Goal: Task Accomplishment & Management: Manage account settings

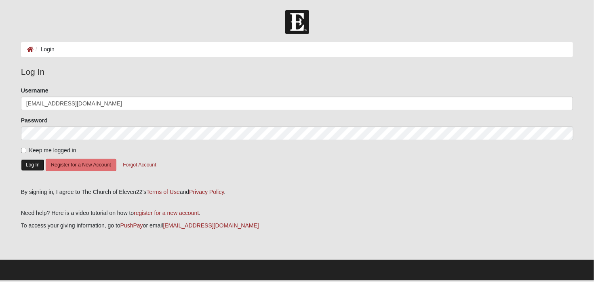
click at [30, 163] on button "Log In" at bounding box center [32, 165] width 23 height 12
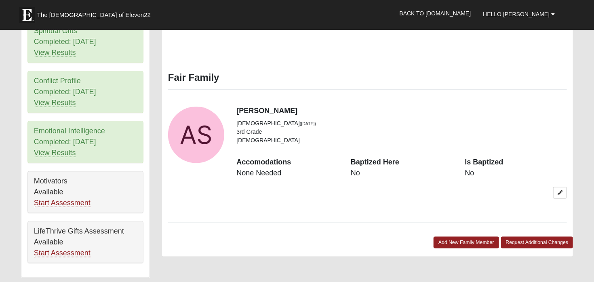
scroll to position [384, 0]
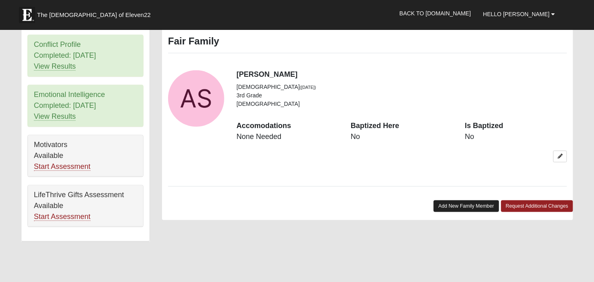
click at [450, 200] on link "Add New Family Member" at bounding box center [465, 206] width 65 height 12
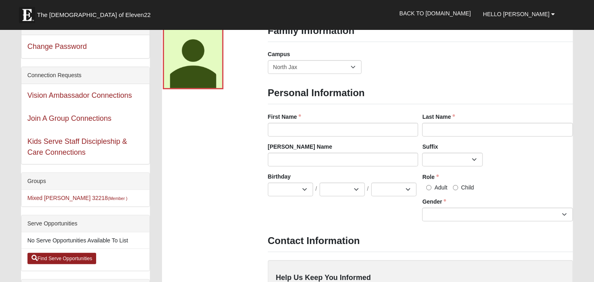
scroll to position [0, 0]
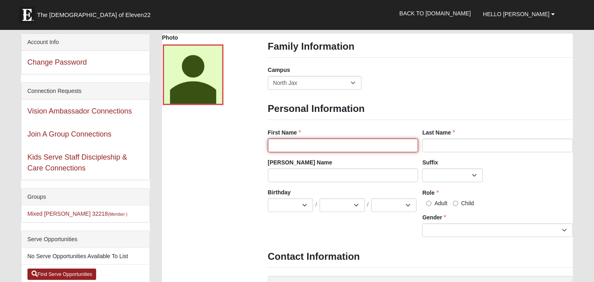
click at [282, 145] on input "First Name" at bounding box center [343, 146] width 151 height 14
type input "Ai'Mar"
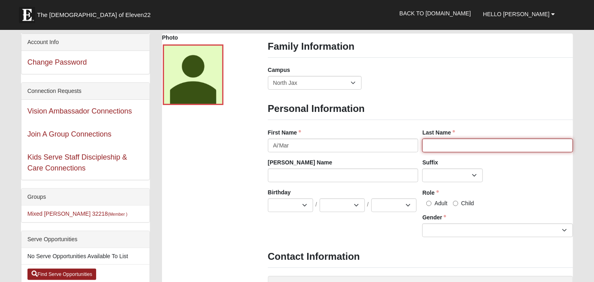
click at [434, 145] on input "Last Name" at bounding box center [497, 146] width 151 height 14
type input "Shannon"
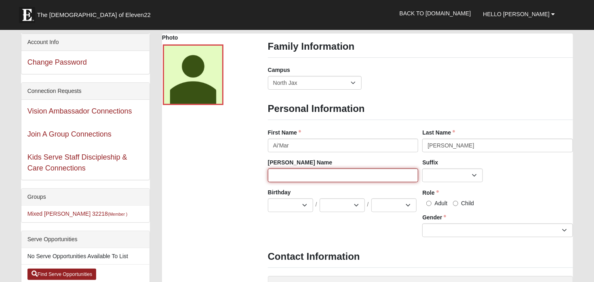
click at [274, 170] on input "[PERSON_NAME] Name" at bounding box center [343, 175] width 151 height 14
type input "fat fat"
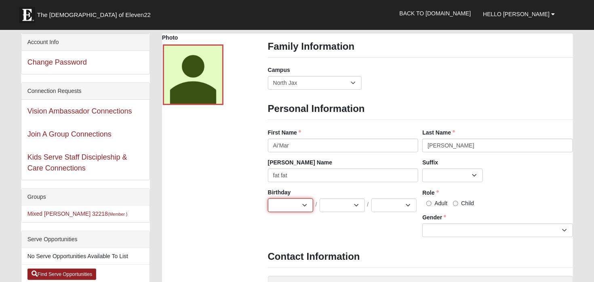
click at [268, 198] on select "Jan Feb Mar Apr May Jun Jul Aug Sep Oct Nov Dec" at bounding box center [290, 205] width 45 height 14
select select "12"
click option "Dec" at bounding box center [0, 0] width 0 height 0
click at [320, 198] on select "1 2 3 4 5 6 7 8 9 10 11 12 13 14 15 16 17 18 19 20 21 22 23 24 25 26 27 28 29 3…" at bounding box center [342, 205] width 45 height 14
select select "17"
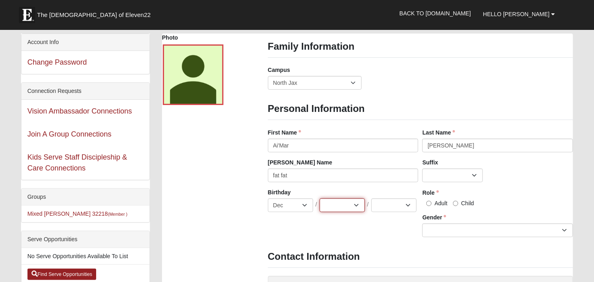
click option "17" at bounding box center [0, 0] width 0 height 0
click at [371, 198] on select "2025 2024 2023 2022 2021 2020 2019 2018 2017 2016 2015 2014 2013 2012 2011 2010…" at bounding box center [393, 205] width 45 height 14
select select "2020"
click option "2020" at bounding box center [0, 0] width 0 height 0
click at [456, 202] on input "Child" at bounding box center [455, 203] width 5 height 5
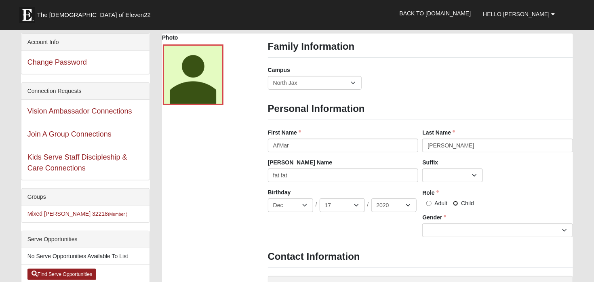
radio input "true"
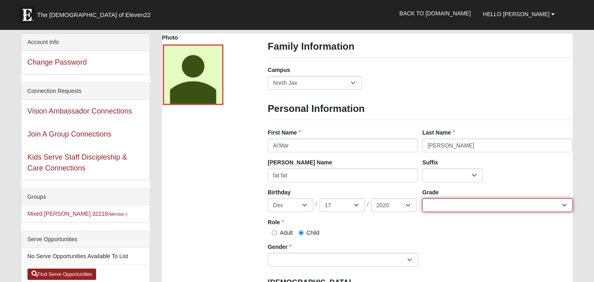
click at [422, 198] on select "K 1st 2nd 3rd 4th 5th 6th 7th 8th 9th 10th 11th 12th" at bounding box center [497, 205] width 151 height 14
select select "12"
click option "K" at bounding box center [0, 0] width 0 height 0
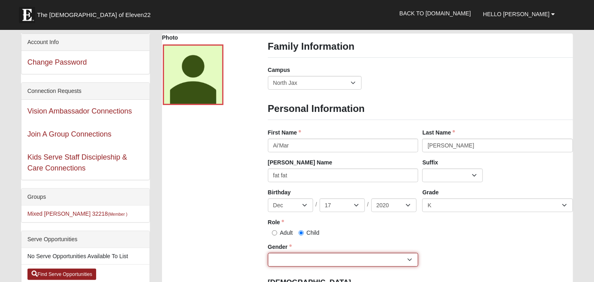
click at [268, 253] on select "Male Female" at bounding box center [343, 260] width 151 height 14
select select "[DEMOGRAPHIC_DATA]"
click option "[DEMOGRAPHIC_DATA]" at bounding box center [0, 0] width 0 height 0
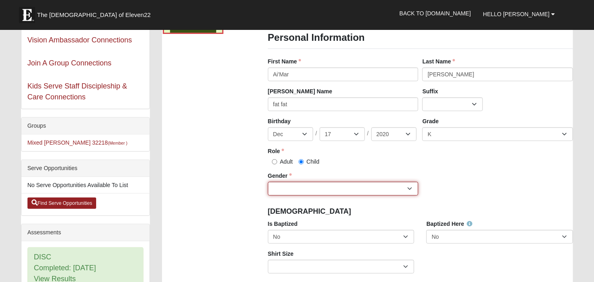
scroll to position [128, 0]
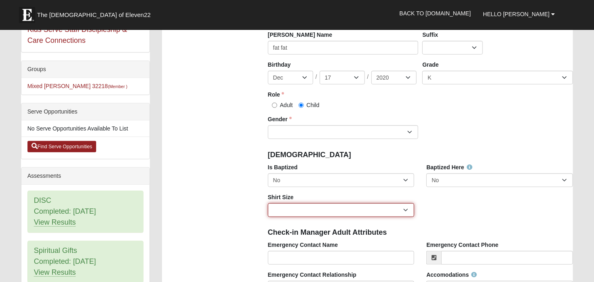
click at [268, 203] on select "Adult Small Adult Medium Adult Large Adult XL Adult XXL Adult 3XL Adult 4XL You…" at bounding box center [341, 210] width 147 height 14
select select "Youth Small"
click option "Youth Small" at bounding box center [0, 0] width 0 height 0
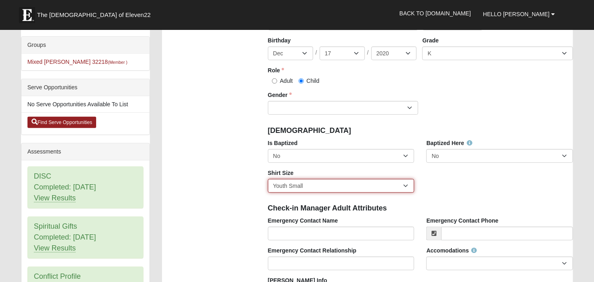
scroll to position [170, 0]
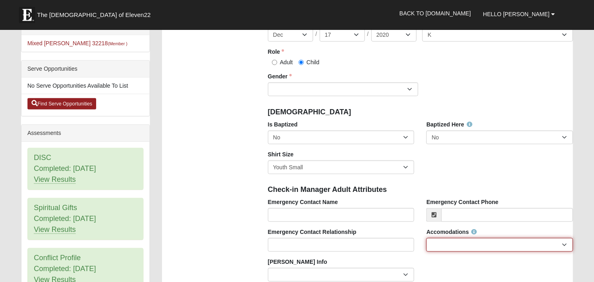
click at [426, 238] on select "None Needed Self Contained Special Needs Needs a Buddy Needs an ASL Interpreter…" at bounding box center [499, 245] width 147 height 14
select select "None Needed"
click option "None Needed" at bounding box center [0, 0] width 0 height 0
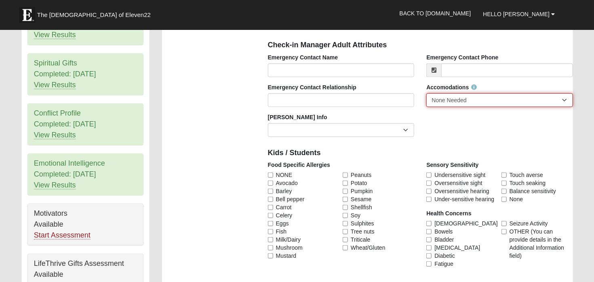
scroll to position [299, 0]
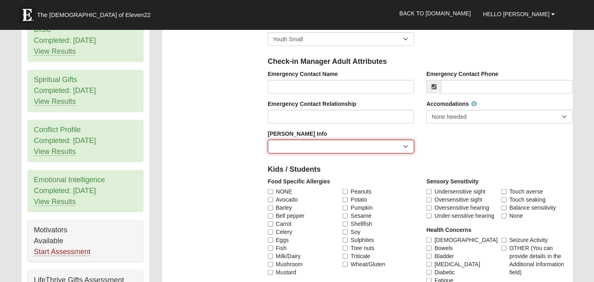
click at [268, 140] on select "Current Foster Child Current Foster Parent Former Foster Child Former Foster Pa…" at bounding box center [341, 147] width 147 height 14
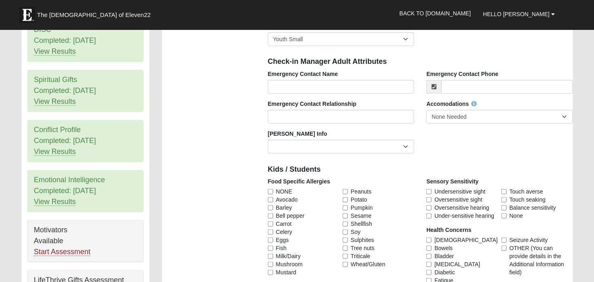
click at [462, 145] on div "Emergency Contact Name Emergency Contact Phone Emergency Contact Relationship A…" at bounding box center [420, 115] width 317 height 90
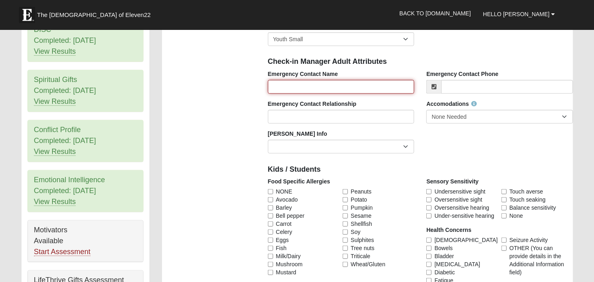
click at [280, 85] on input "Emergency Contact Name" at bounding box center [341, 87] width 147 height 14
type input "[PERSON_NAME]"
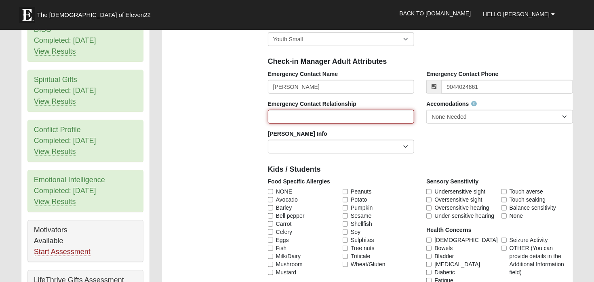
type input "[PHONE_NUMBER]"
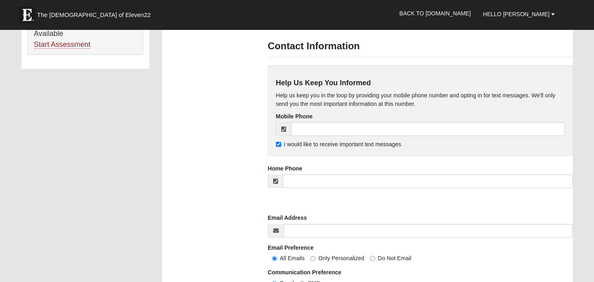
scroll to position [554, 0]
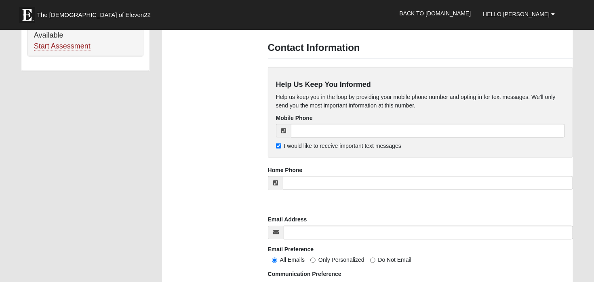
type input "nneighbor"
click at [279, 143] on input "I would like to receive important text messages" at bounding box center [278, 145] width 5 height 5
click at [278, 143] on input "I would like to receive important text messages" at bounding box center [278, 145] width 5 height 5
checkbox input "true"
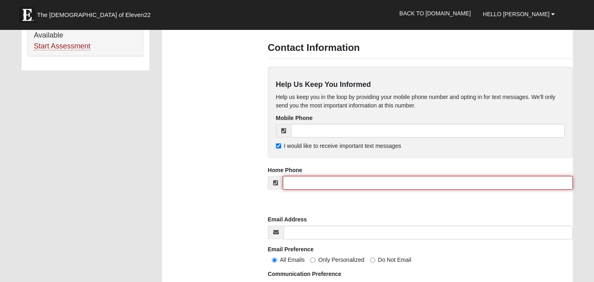
click at [290, 177] on input "tel" at bounding box center [428, 183] width 290 height 14
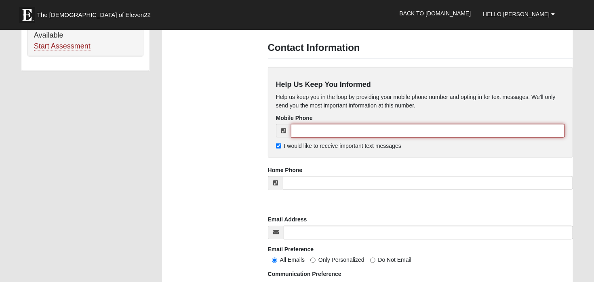
click at [298, 124] on input "tel" at bounding box center [428, 131] width 274 height 14
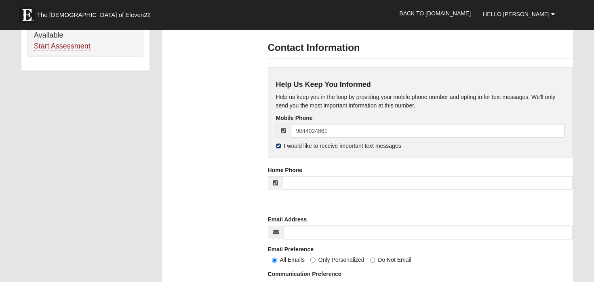
type input "[PHONE_NUMBER]"
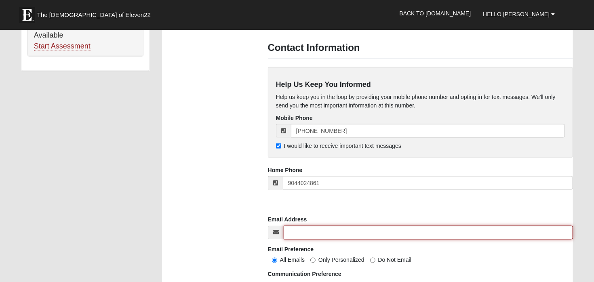
type input "[PHONE_NUMBER]"
click at [315, 227] on input "nick69604" at bounding box center [429, 233] width 290 height 14
type input "nick69604@ao"
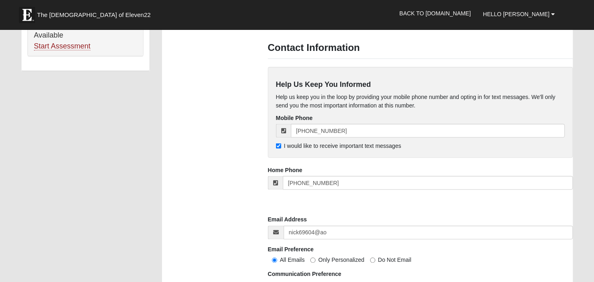
type input "nick"
type input "fair"
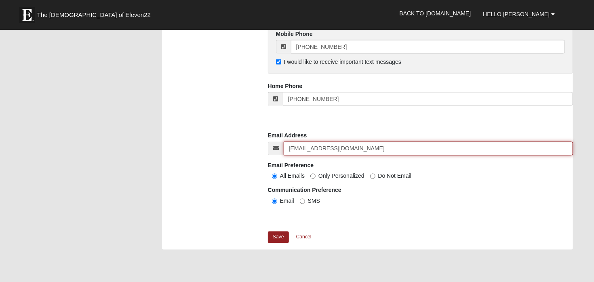
scroll to position [640, 0]
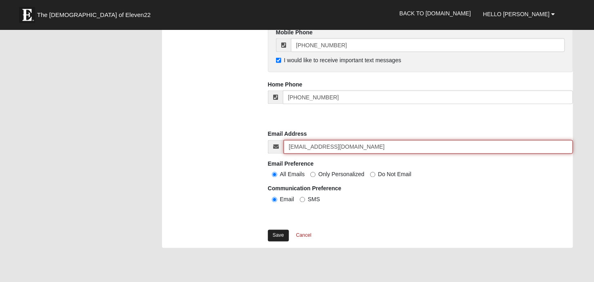
type input "[EMAIL_ADDRESS][DOMAIN_NAME]"
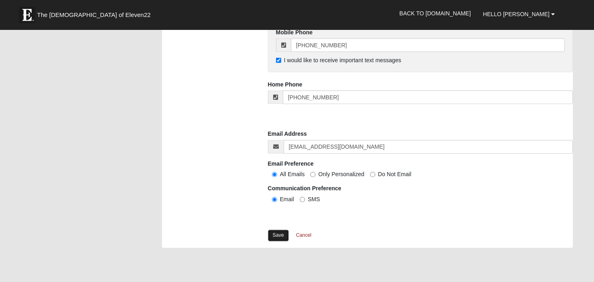
click at [280, 230] on link "Save" at bounding box center [278, 236] width 21 height 12
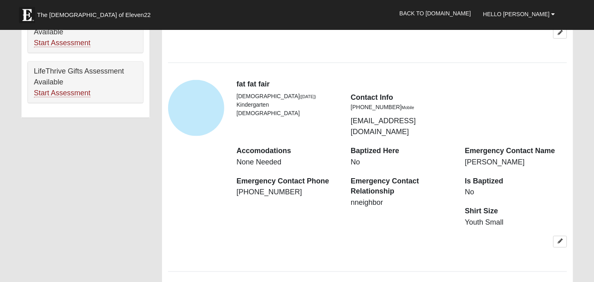
scroll to position [512, 0]
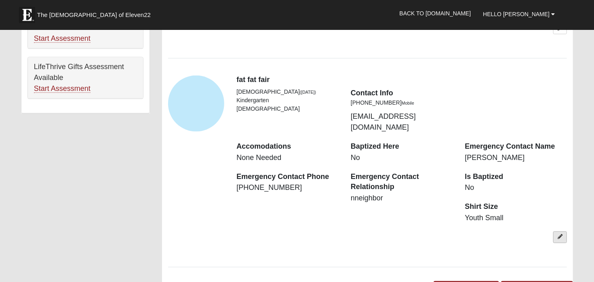
click at [560, 235] on icon at bounding box center [559, 237] width 5 height 5
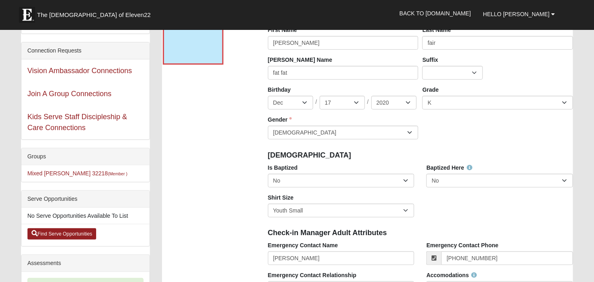
scroll to position [0, 0]
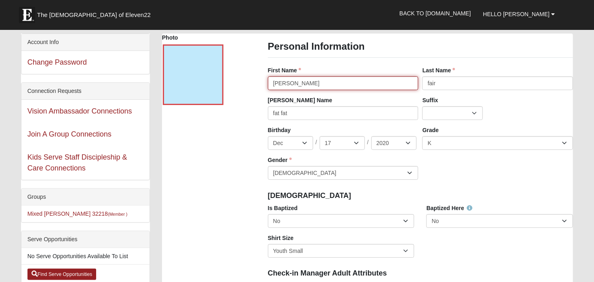
click at [284, 84] on input "nick" at bounding box center [343, 83] width 151 height 14
type input "n"
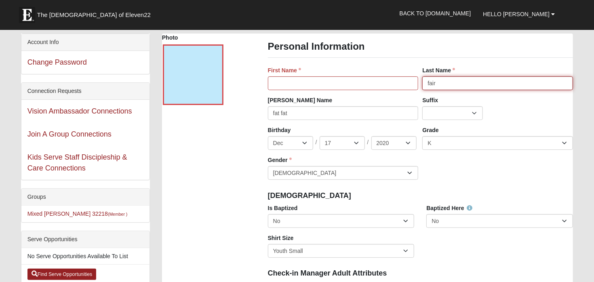
click at [441, 83] on input "fair" at bounding box center [497, 83] width 151 height 14
type input "f"
click at [321, 81] on input "First Name" at bounding box center [343, 83] width 151 height 14
click at [434, 82] on input "Ai" at bounding box center [497, 83] width 151 height 14
type input "A"
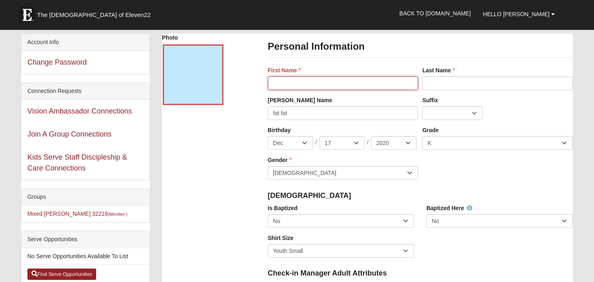
click at [274, 82] on input "First Name" at bounding box center [343, 83] width 151 height 14
type input "a"
type input "Ai'Mar"
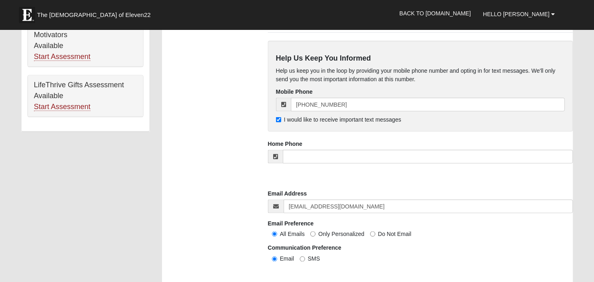
scroll to position [554, 0]
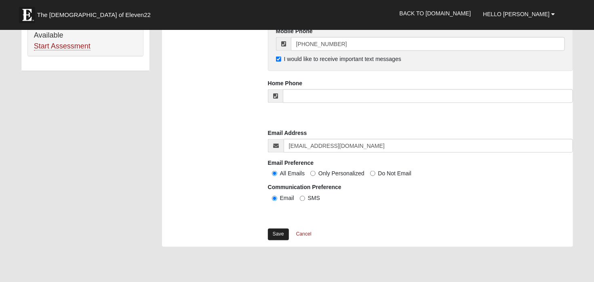
type input "Shannon"
click at [279, 229] on link "Save" at bounding box center [278, 235] width 21 height 12
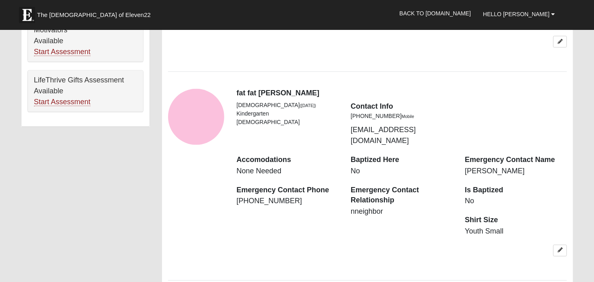
scroll to position [512, 0]
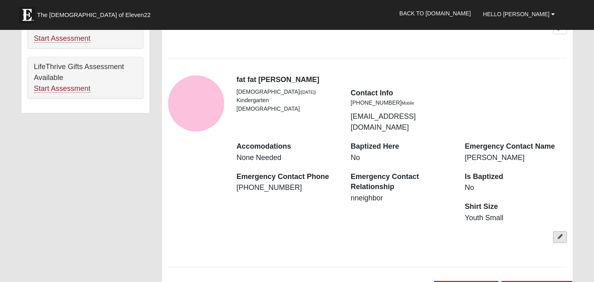
click at [558, 235] on icon at bounding box center [559, 237] width 5 height 5
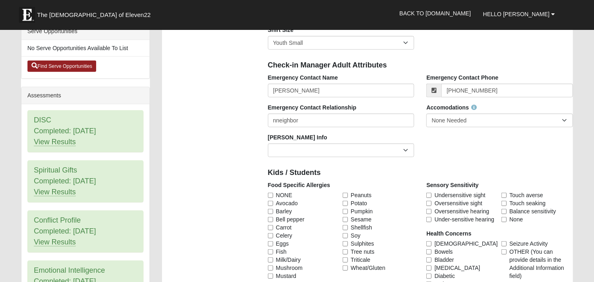
scroll to position [170, 0]
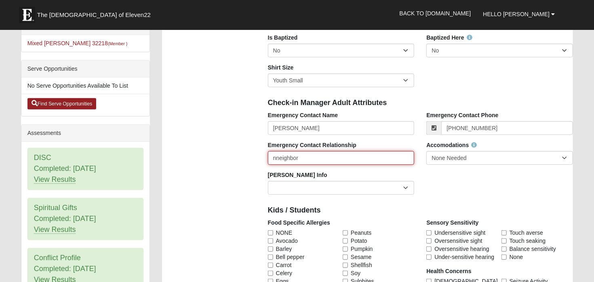
click at [275, 158] on input "nneighbor" at bounding box center [341, 158] width 147 height 14
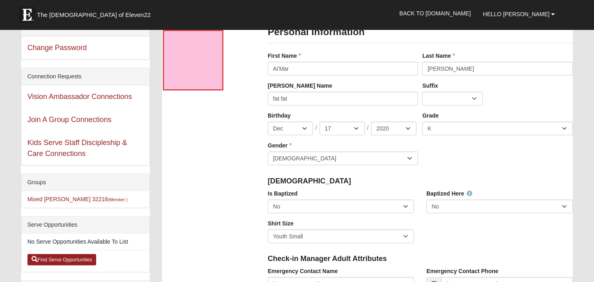
scroll to position [0, 0]
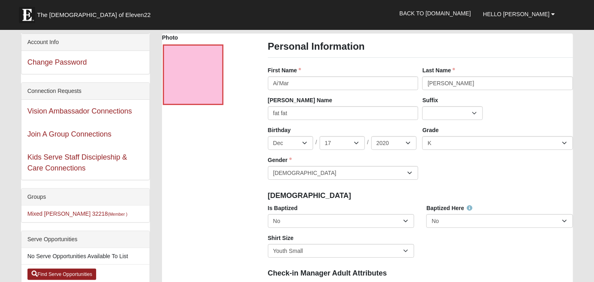
type input "neighbor"
click at [292, 83] on input "Ai'Mar" at bounding box center [343, 83] width 151 height 14
click at [290, 115] on input "fat fat" at bounding box center [343, 113] width 151 height 14
type input "f"
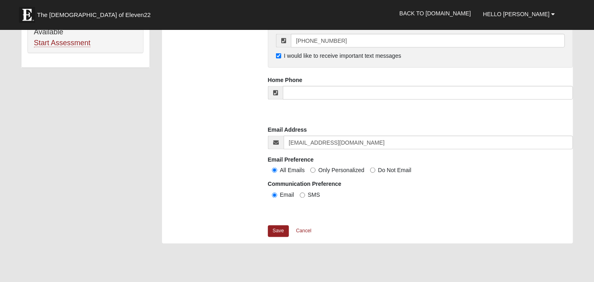
scroll to position [640, 0]
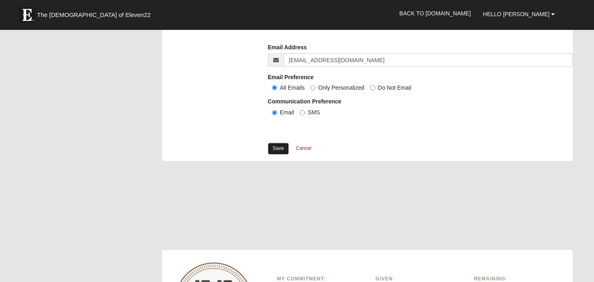
click at [280, 143] on link "Save" at bounding box center [278, 149] width 21 height 12
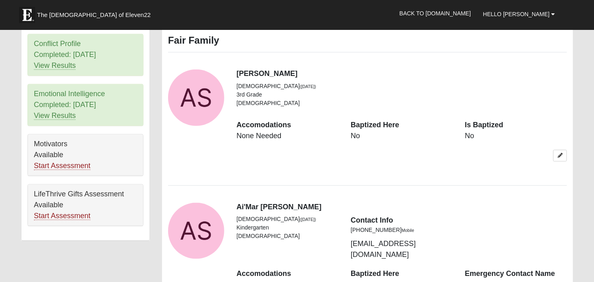
scroll to position [384, 0]
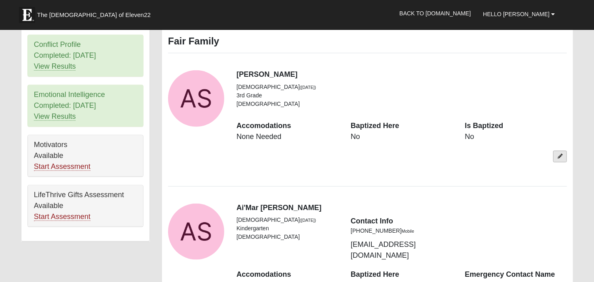
click at [558, 154] on icon at bounding box center [559, 156] width 5 height 5
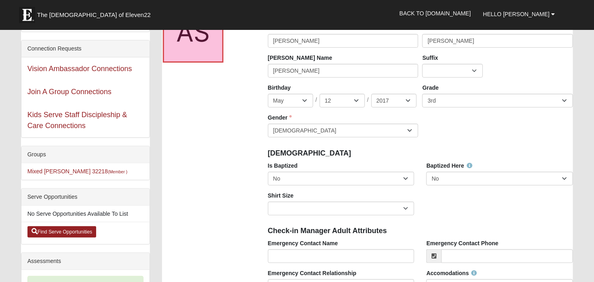
scroll to position [0, 0]
